Goal: Information Seeking & Learning: Learn about a topic

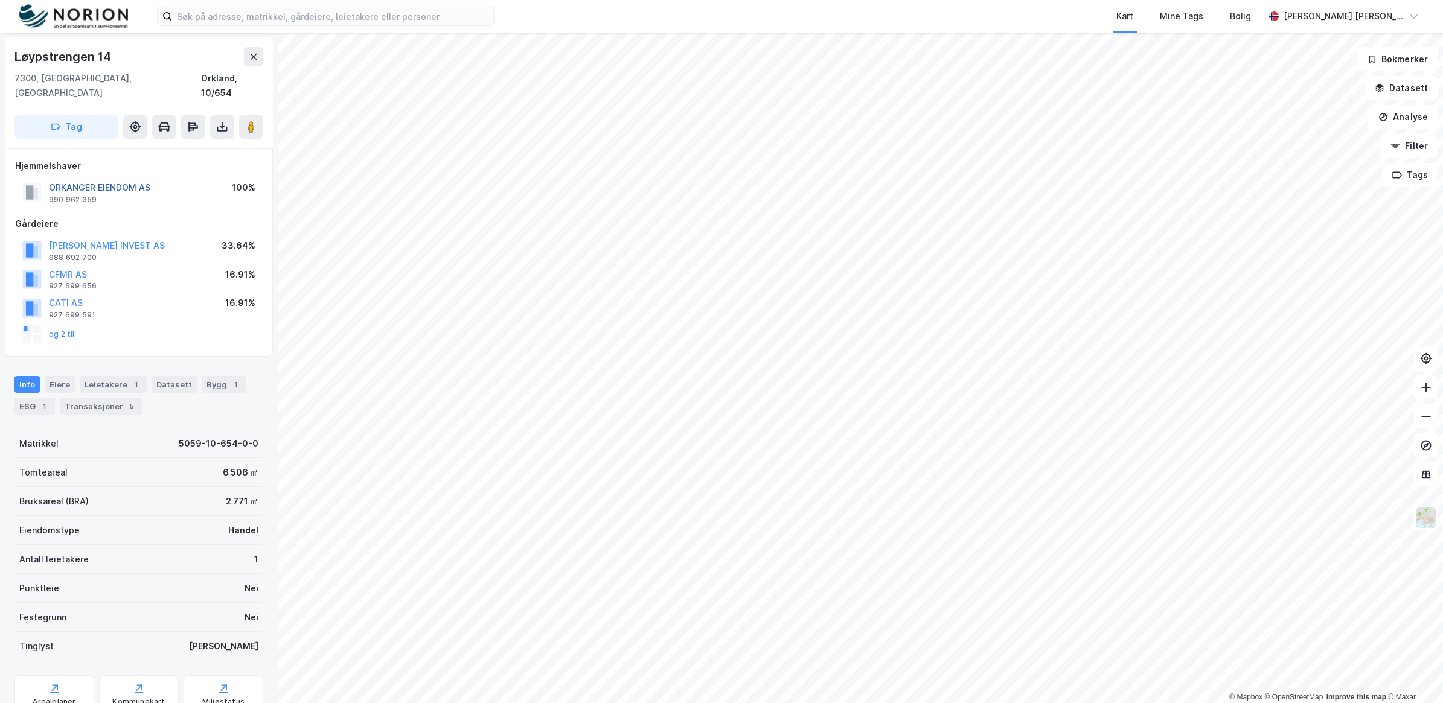
click at [0, 0] on button "ORKANGER EIENDOM AS" at bounding box center [0, 0] width 0 height 0
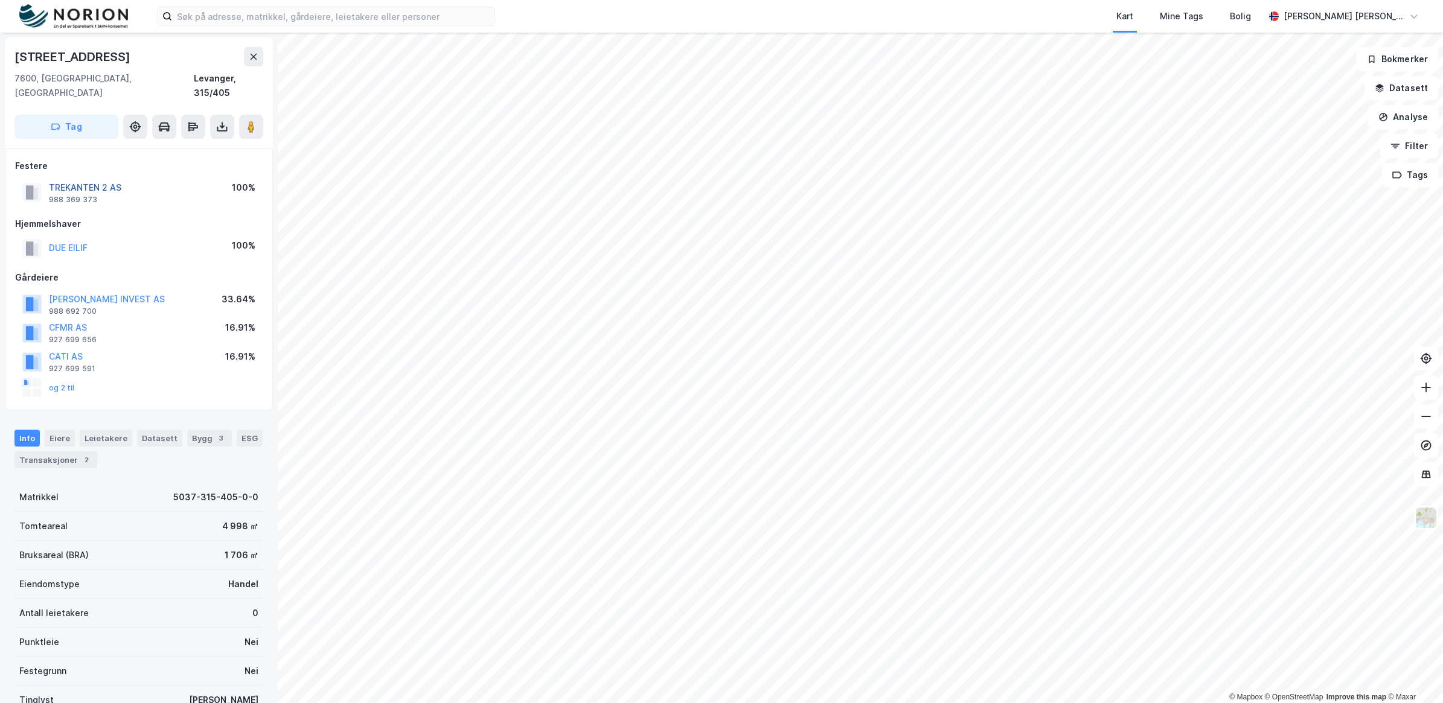
click at [0, 0] on button "TREKANTEN 2 AS" at bounding box center [0, 0] width 0 height 0
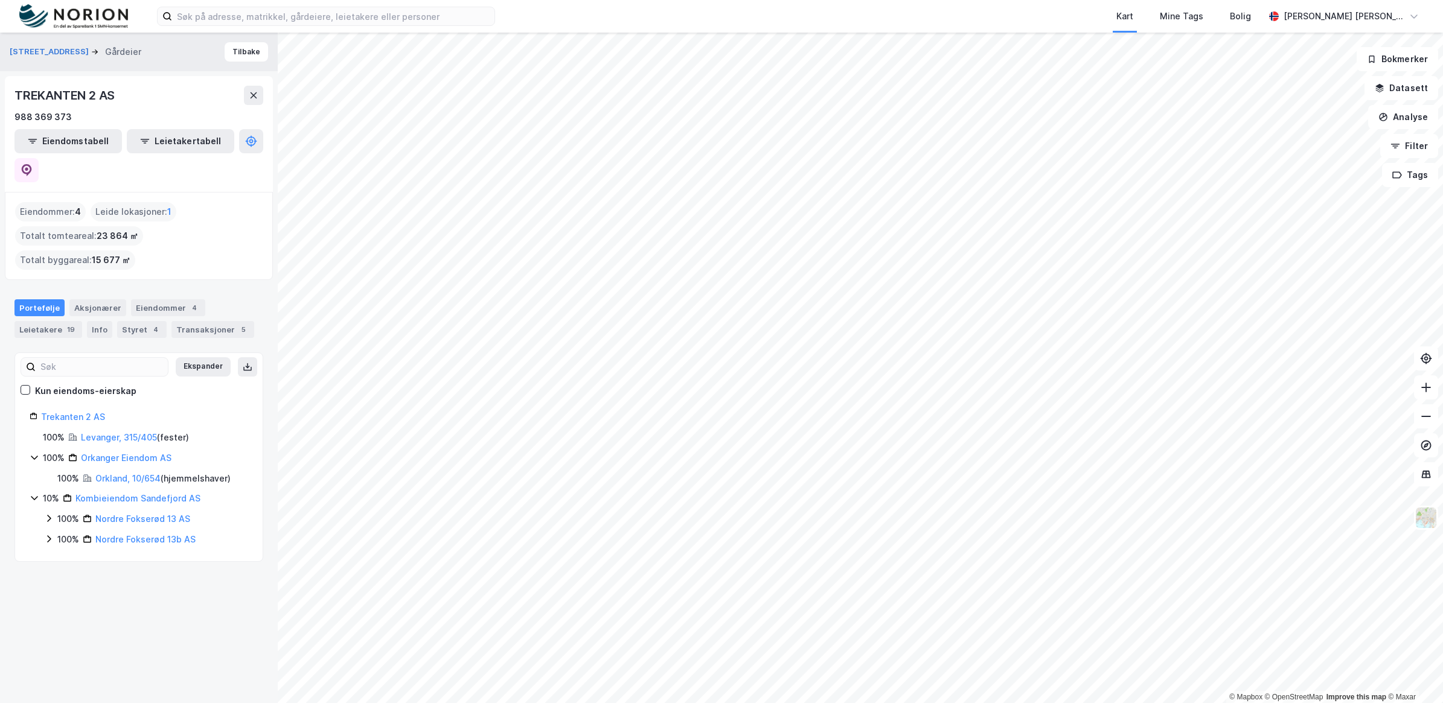
click at [31, 453] on icon at bounding box center [35, 458] width 10 height 10
click at [32, 453] on icon at bounding box center [35, 458] width 10 height 10
click at [251, 98] on icon at bounding box center [254, 95] width 7 height 6
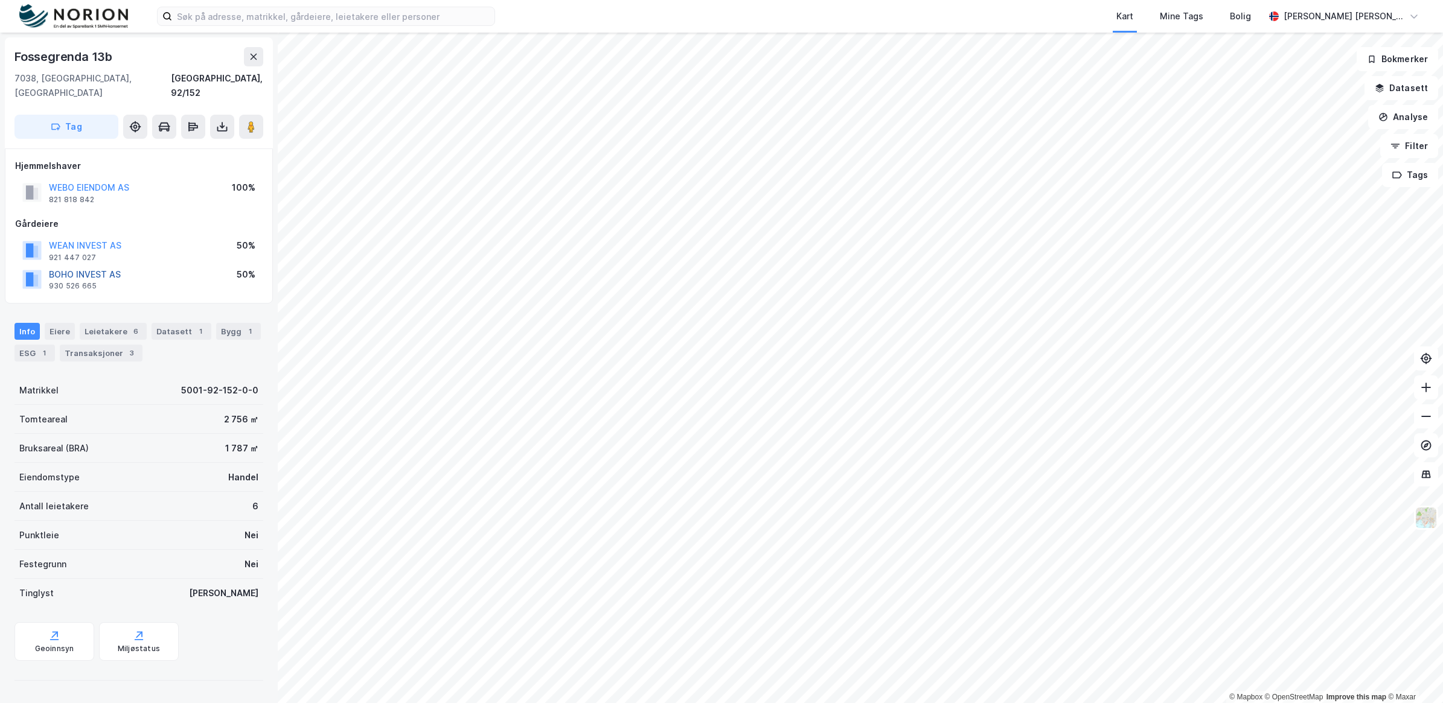
click at [0, 0] on button "BOHO INVEST AS" at bounding box center [0, 0] width 0 height 0
click at [254, 121] on image at bounding box center [251, 127] width 7 height 12
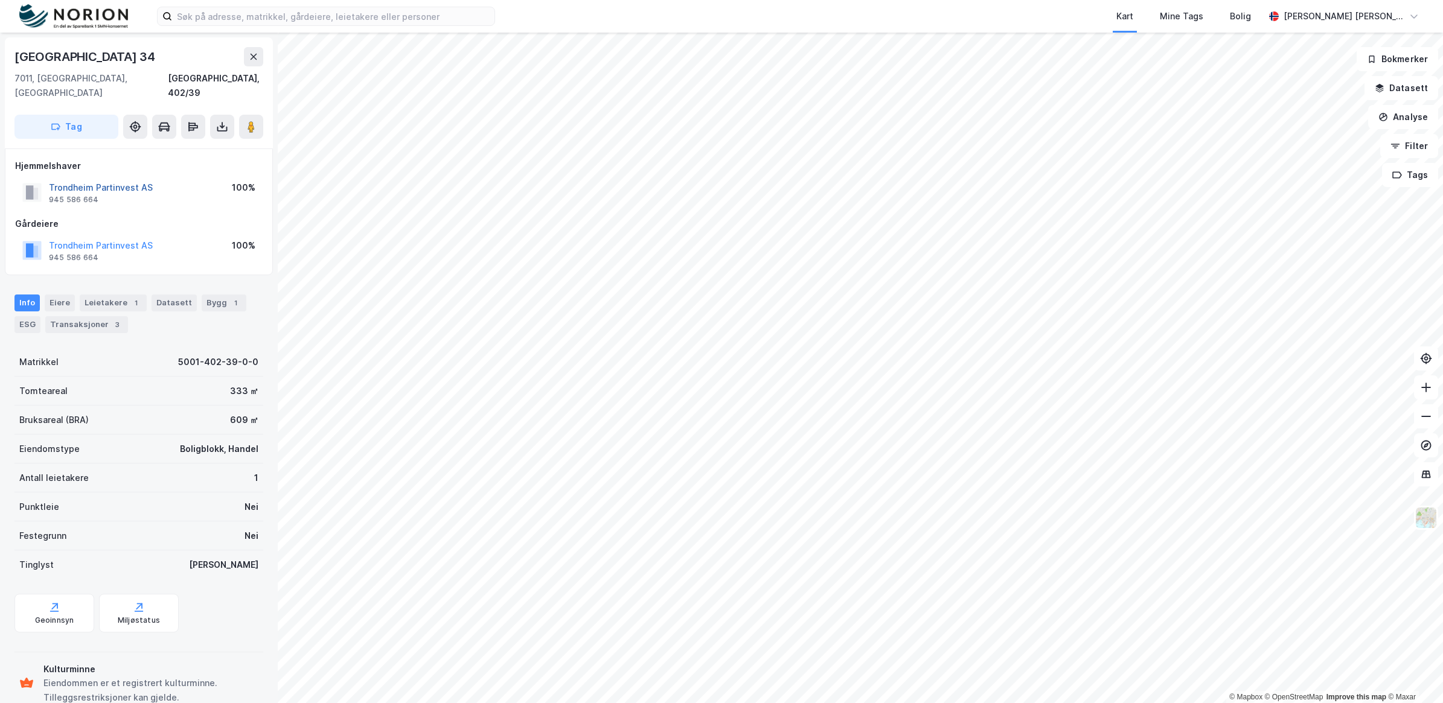
click at [0, 0] on button "Trondheim Partinvest AS" at bounding box center [0, 0] width 0 height 0
click at [251, 121] on image at bounding box center [251, 127] width 7 height 12
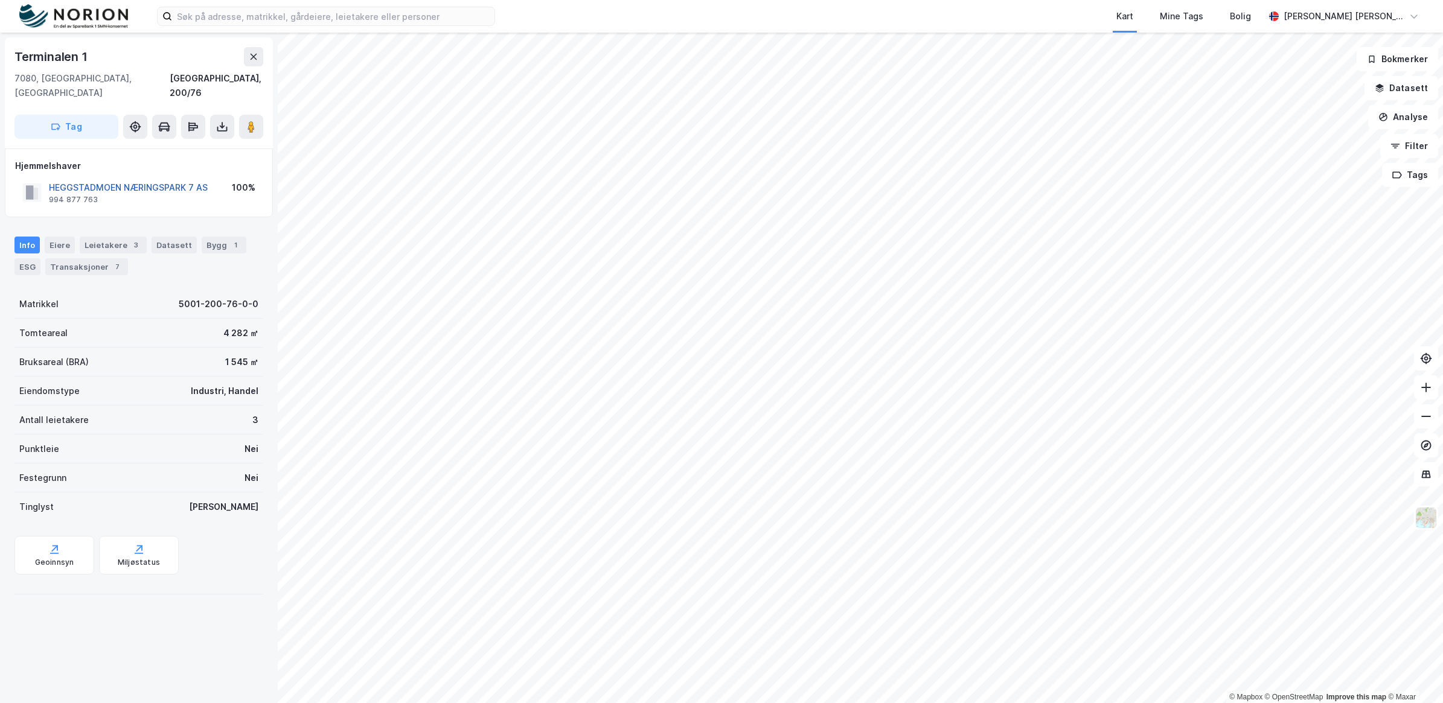
click at [0, 0] on button "HEGGSTADMOEN NÆRINGSPARK 7 AS" at bounding box center [0, 0] width 0 height 0
